Goal: Check status: Check status

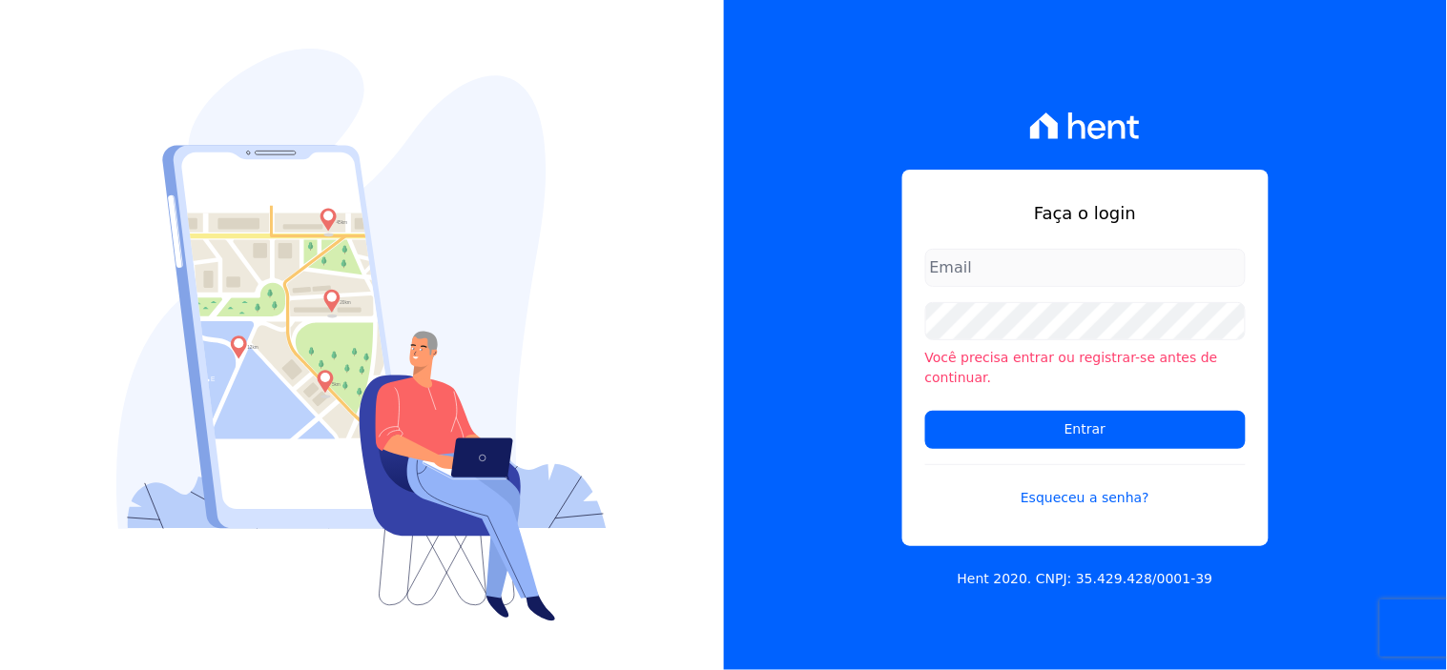
click at [999, 286] on input "email" at bounding box center [1085, 268] width 320 height 38
type input "ivete@ribeirocervantes.com.br"
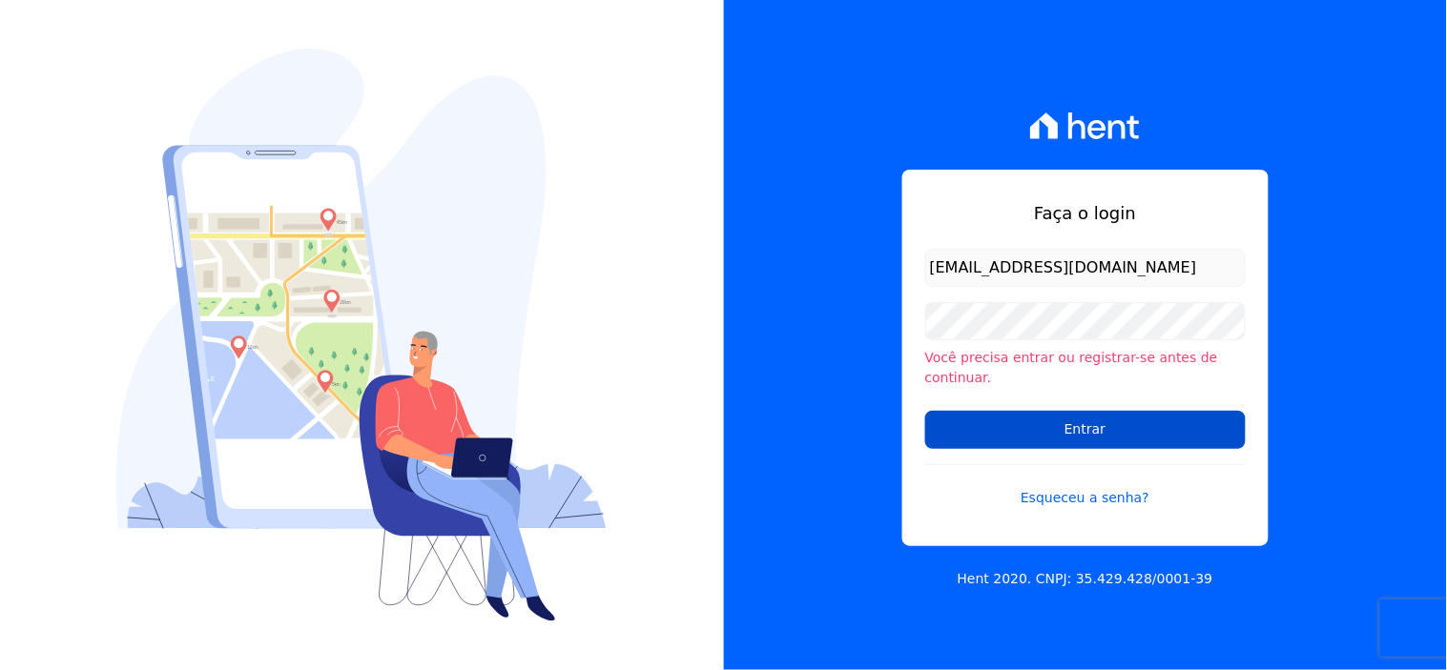
click at [1053, 418] on input "Entrar" at bounding box center [1085, 430] width 320 height 38
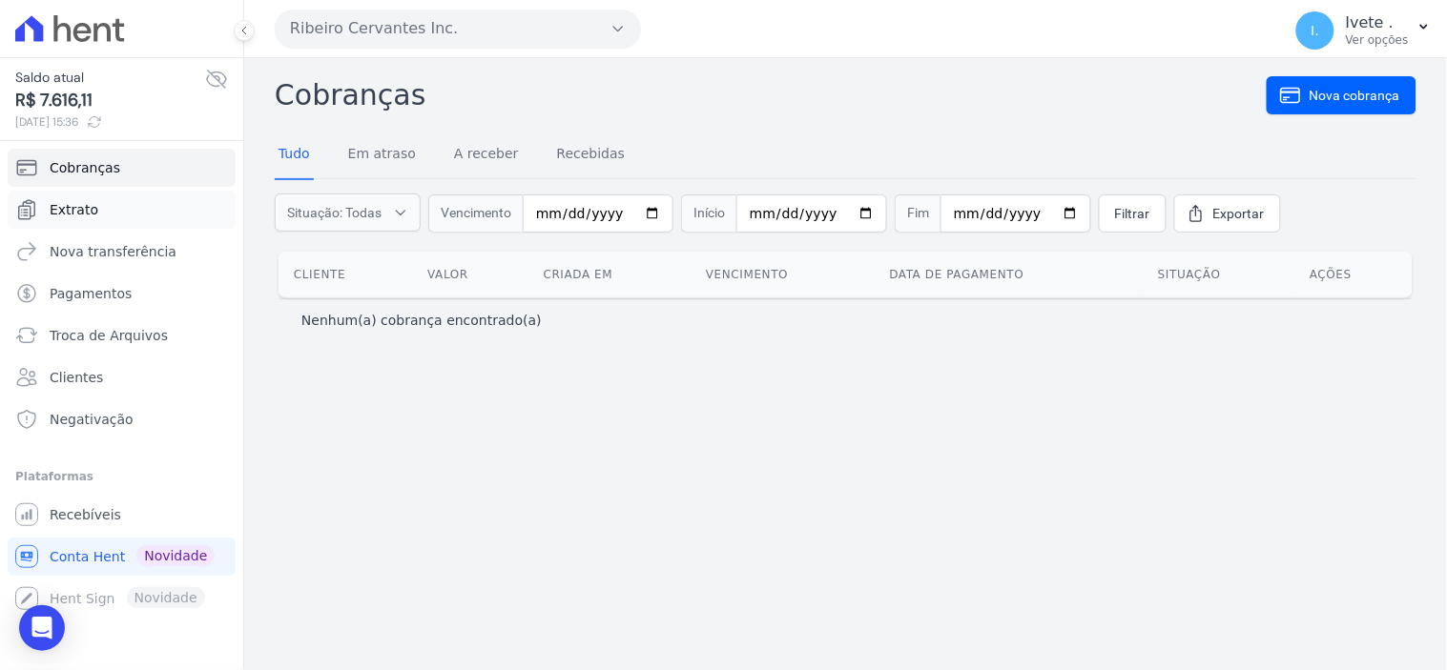
click at [79, 207] on span "Extrato" at bounding box center [74, 209] width 49 height 19
